Goal: Transaction & Acquisition: Purchase product/service

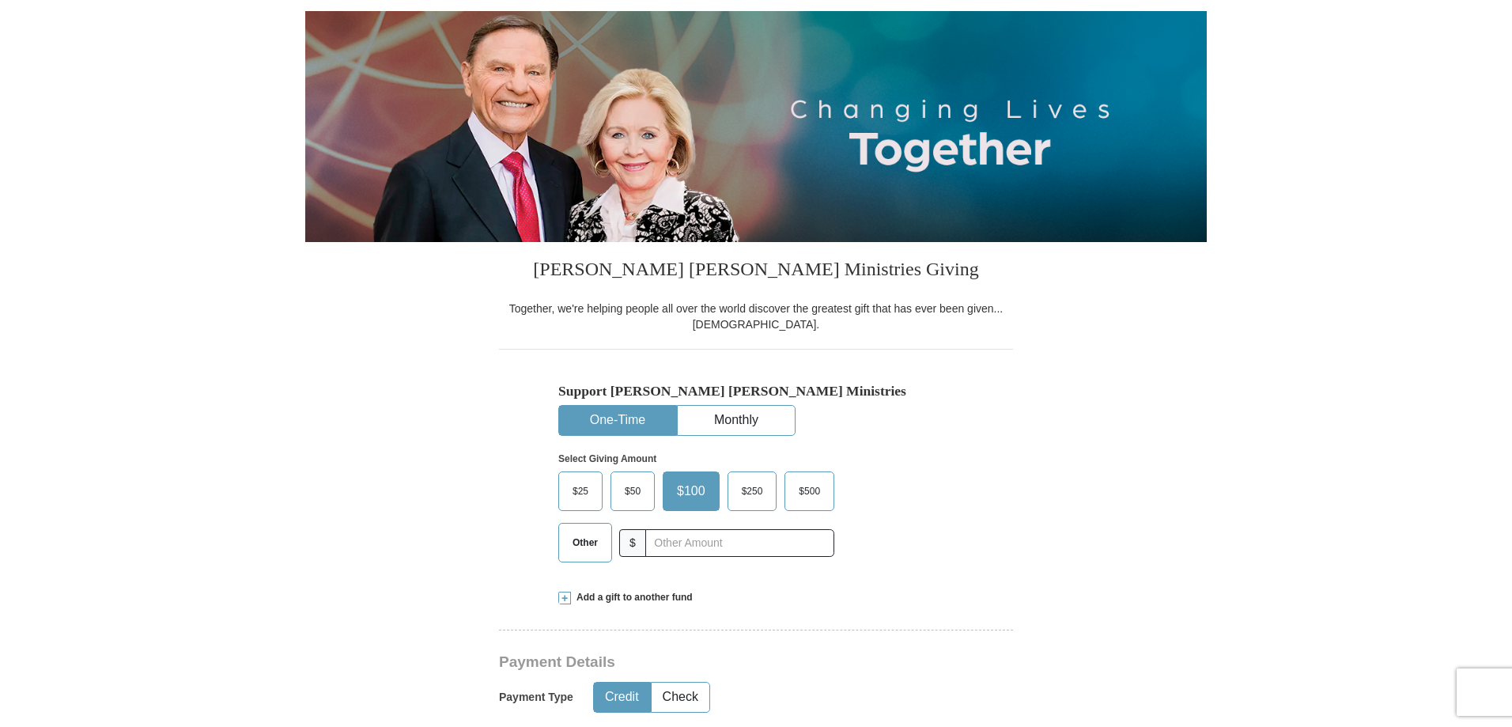
scroll to position [237, 0]
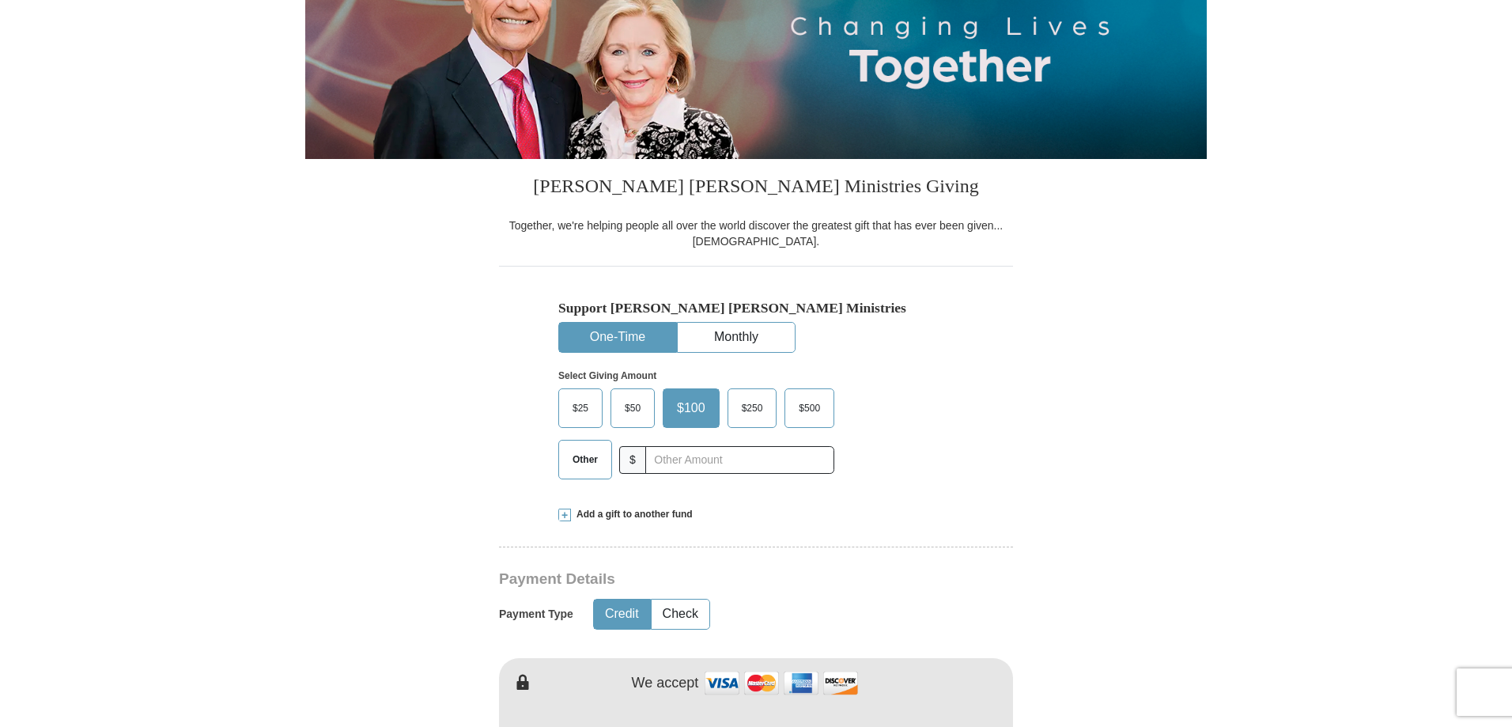
click at [636, 401] on span "$50" at bounding box center [633, 408] width 32 height 24
click at [0, 0] on input "$50" at bounding box center [0, 0] width 0 height 0
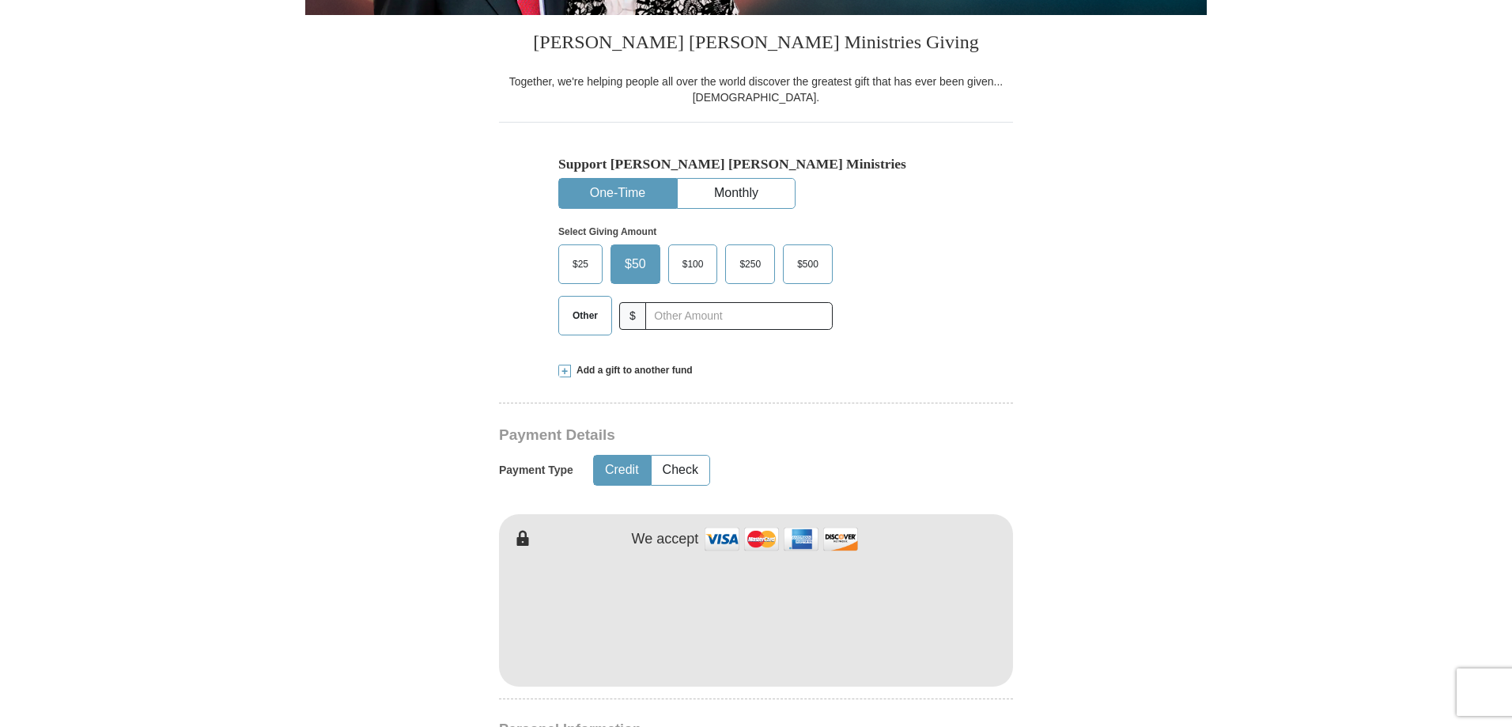
scroll to position [0, 0]
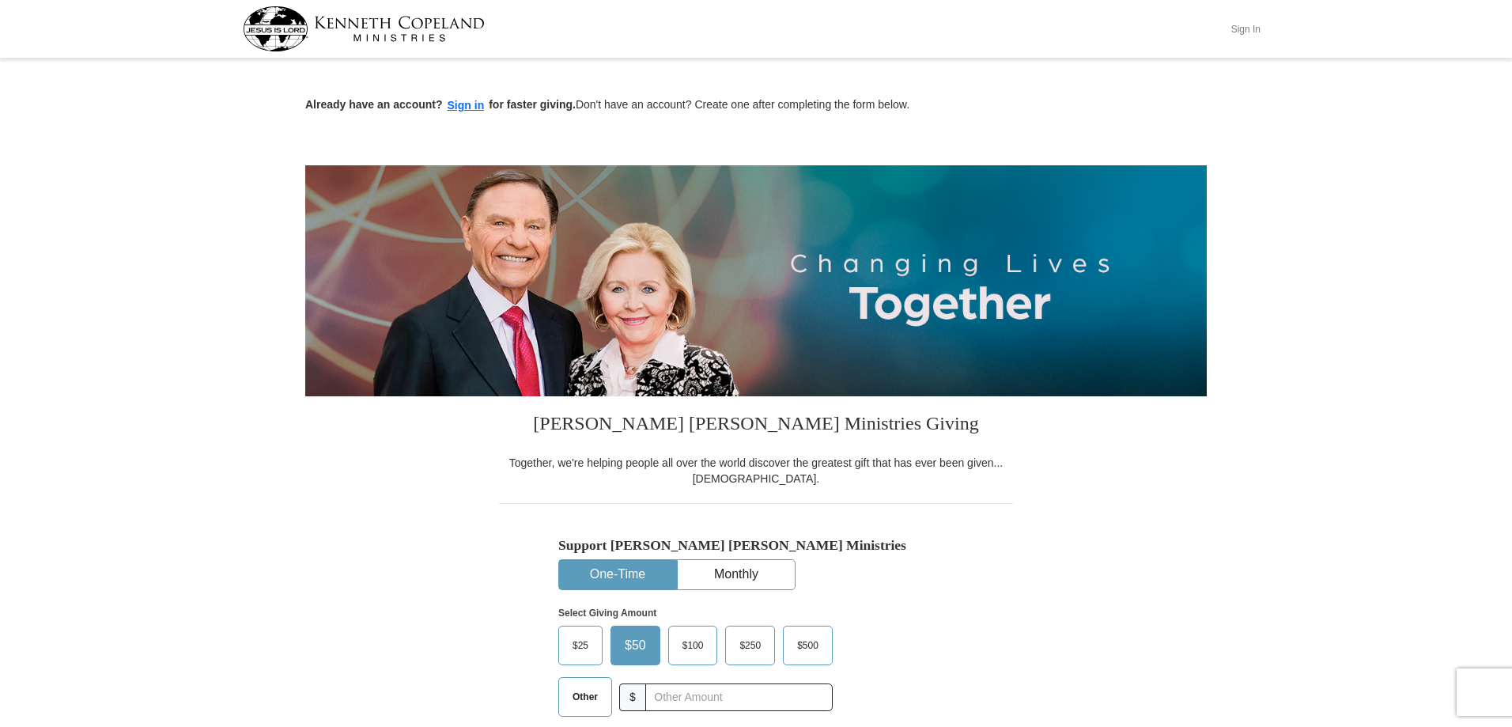
click at [1254, 27] on button "Sign In" at bounding box center [1245, 29] width 47 height 25
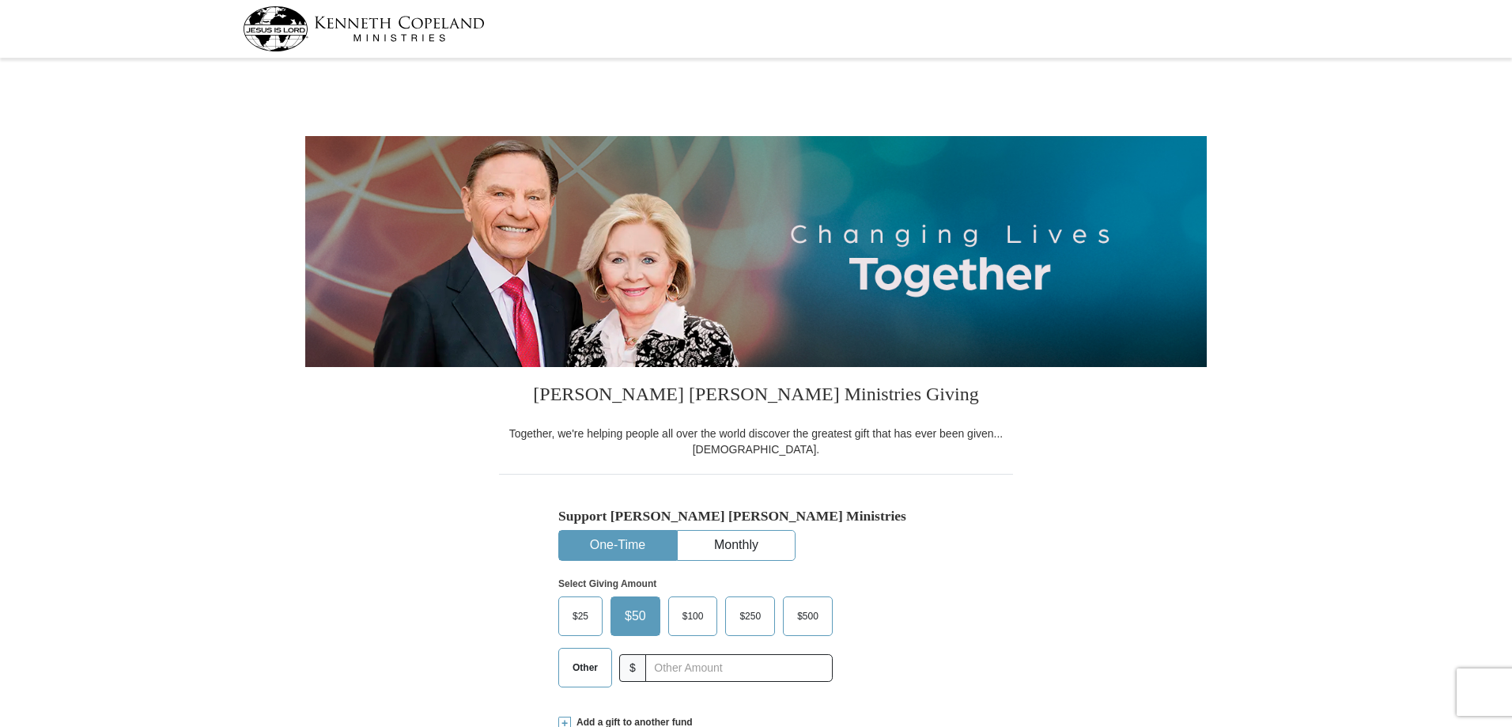
select select "MD"
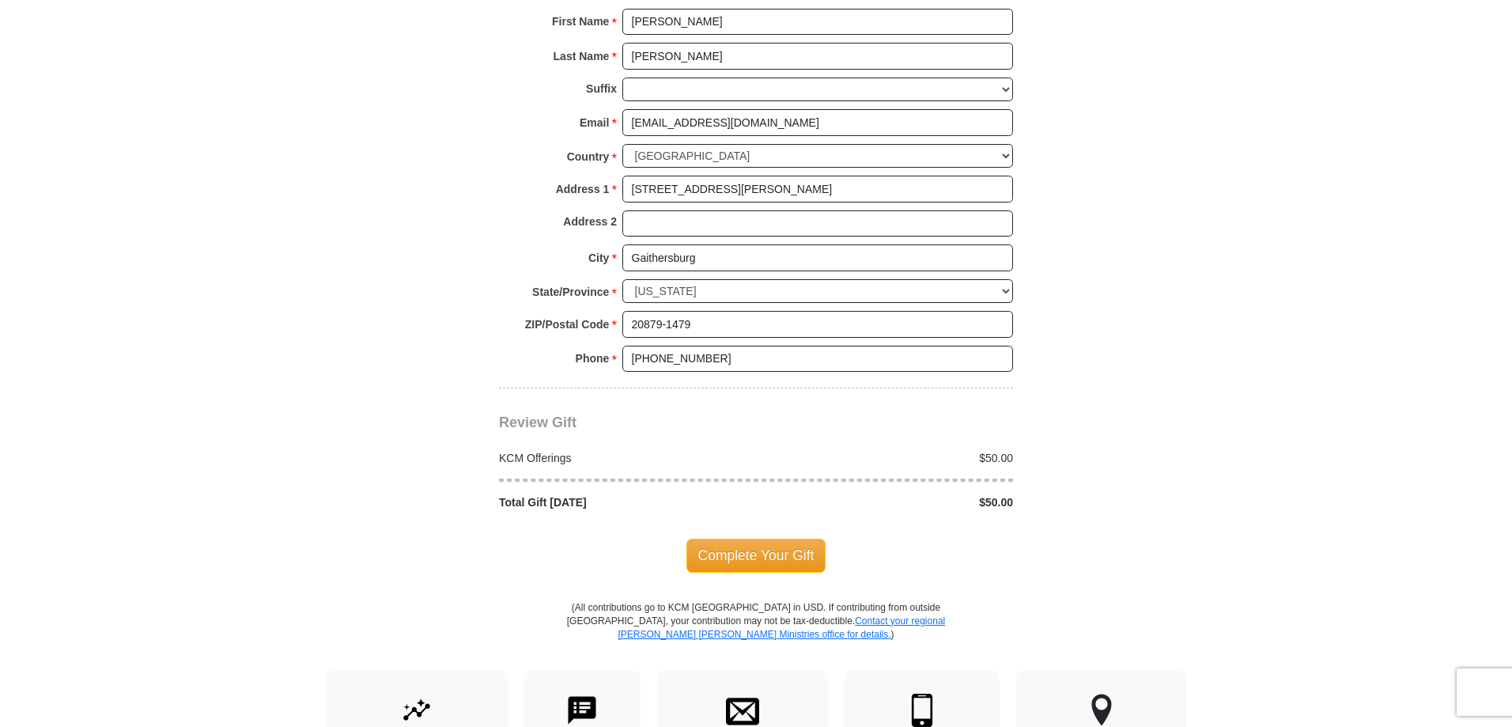
scroll to position [1107, 0]
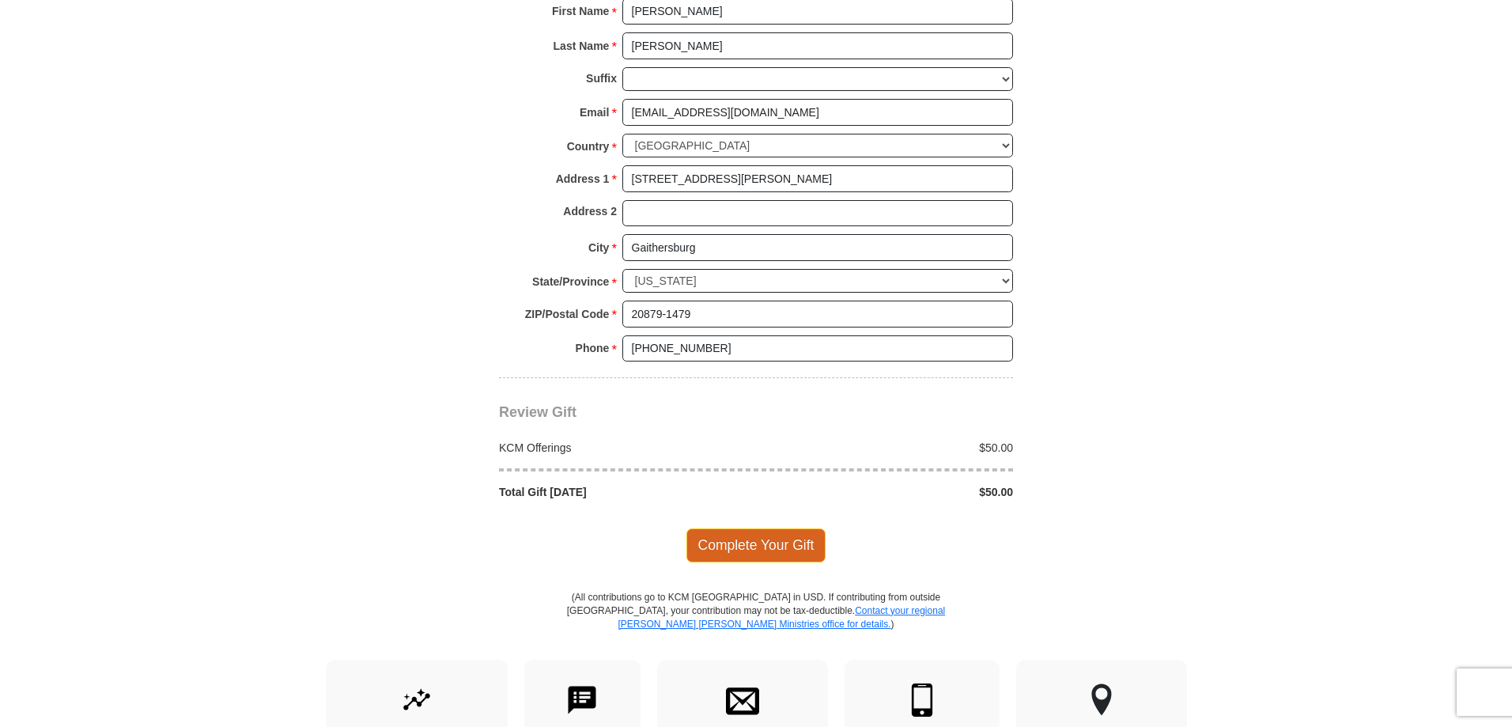
click at [780, 541] on span "Complete Your Gift" at bounding box center [756, 544] width 140 height 33
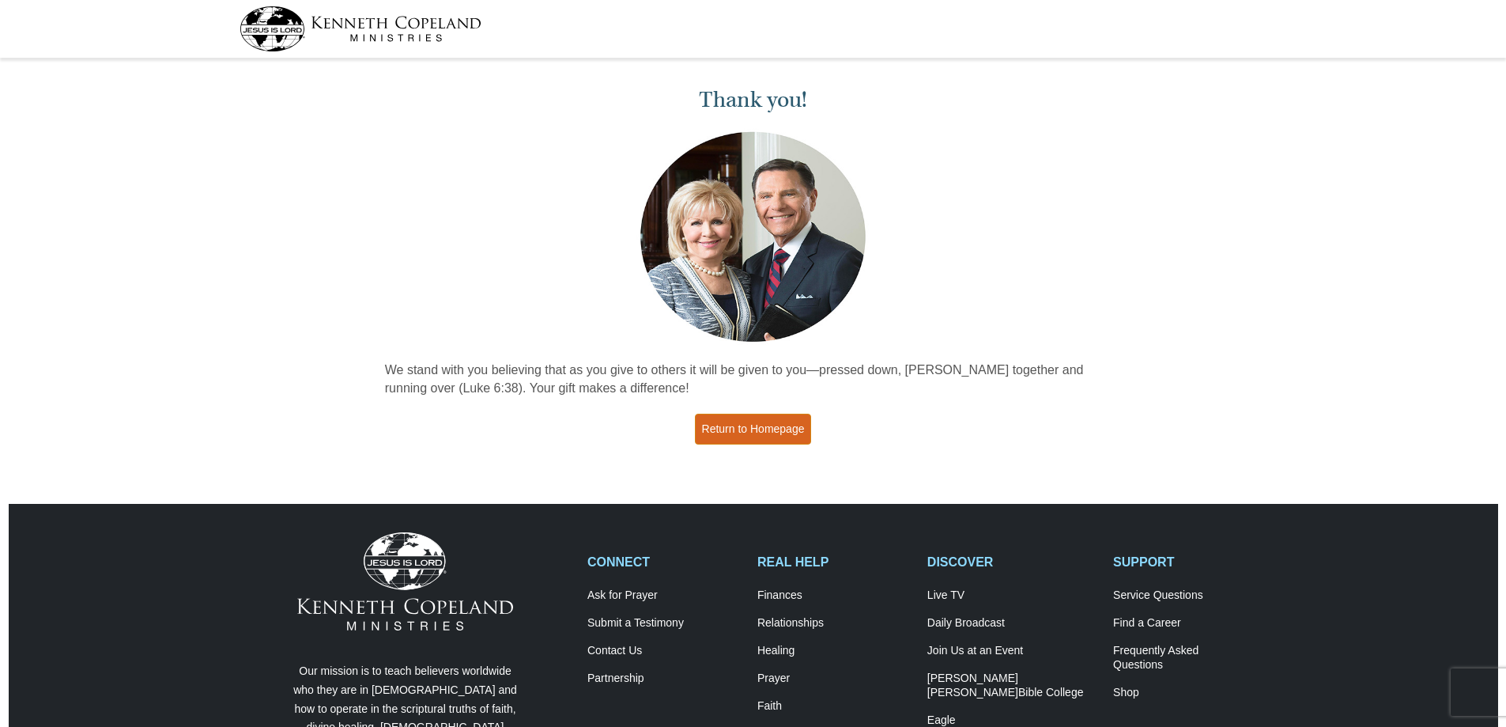
click at [752, 429] on link "Return to Homepage" at bounding box center [753, 429] width 117 height 31
